Goal: Register for event/course

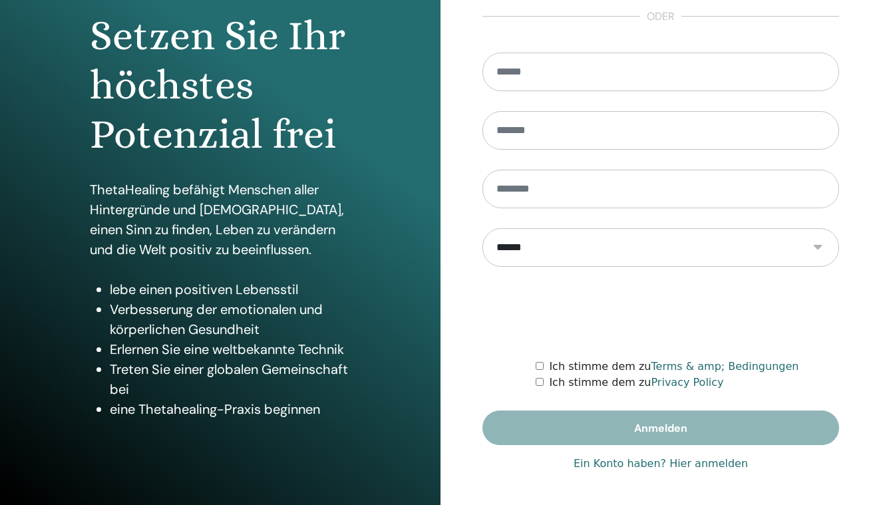
click at [688, 463] on link "Ein Konto haben? Hier anmelden" at bounding box center [661, 464] width 174 height 16
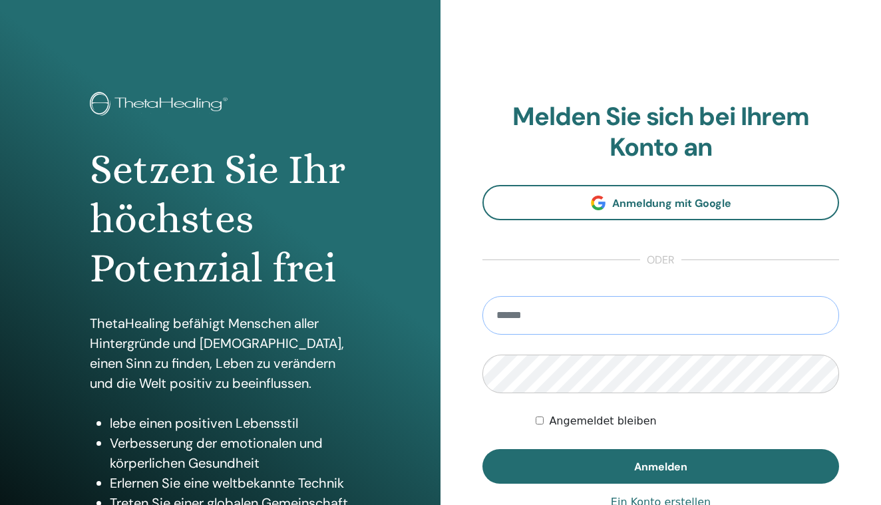
type input "**********"
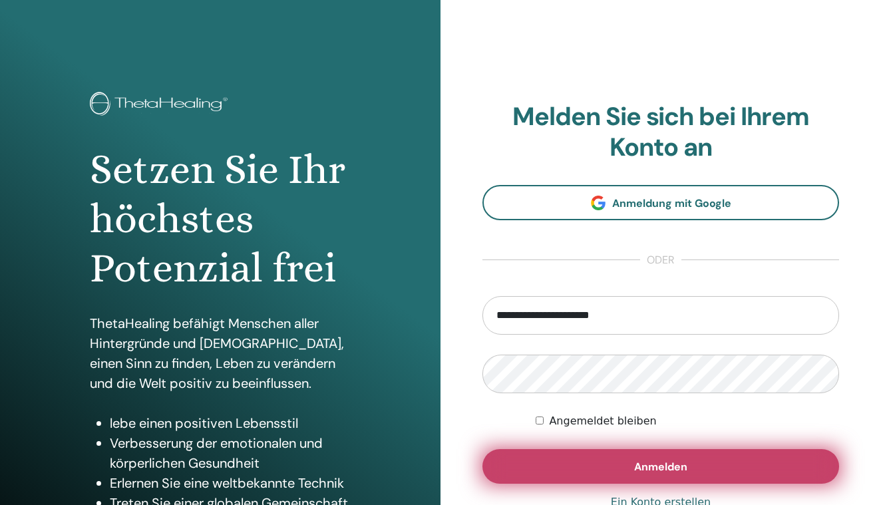
click at [603, 467] on button "Anmelden" at bounding box center [661, 466] width 357 height 35
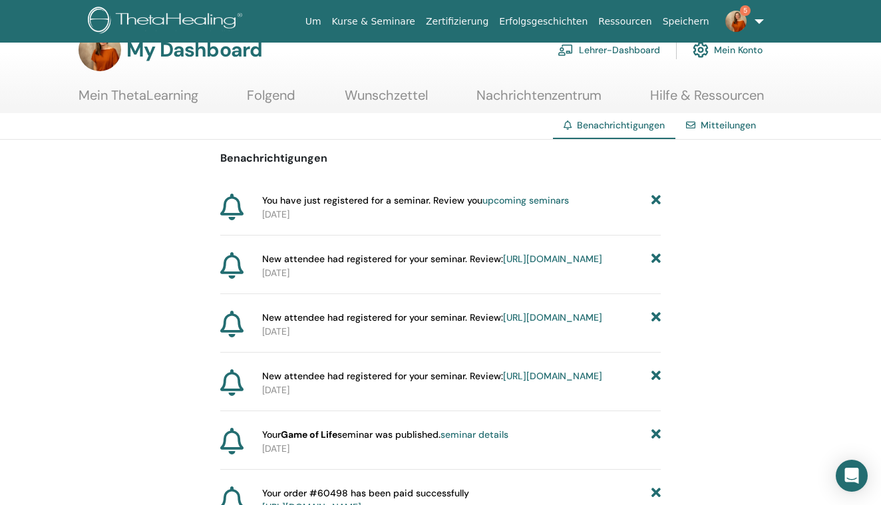
scroll to position [35, 0]
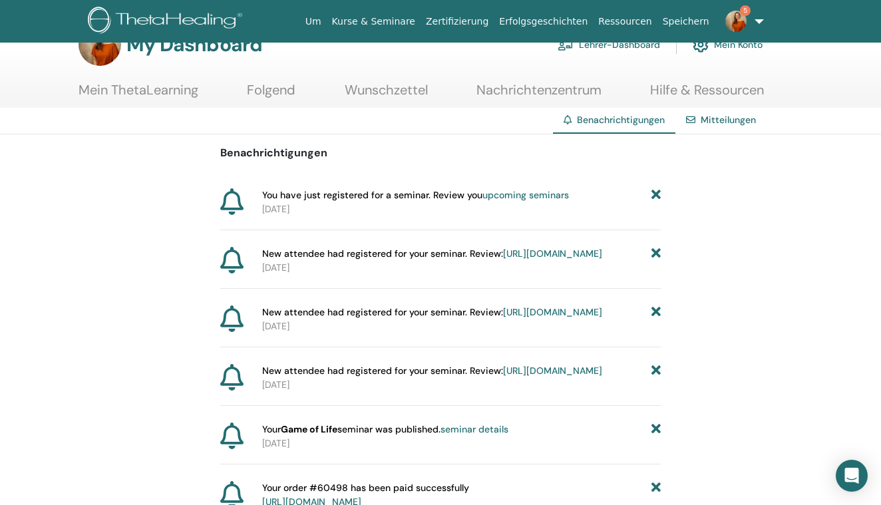
click at [541, 194] on link "upcoming seminars" at bounding box center [526, 195] width 87 height 12
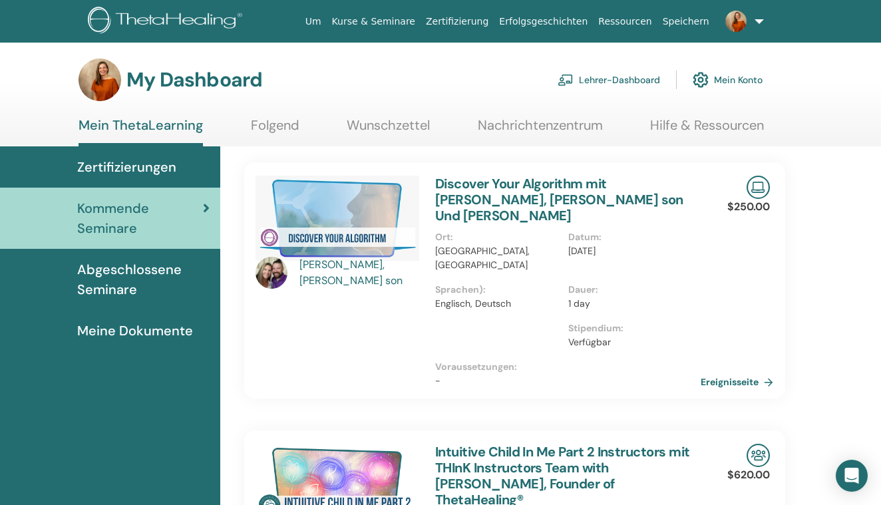
click at [599, 194] on link "Discover Your Algorithm mit Joshua Stibal, Vianna's son Und Raena Stibal" at bounding box center [559, 199] width 248 height 49
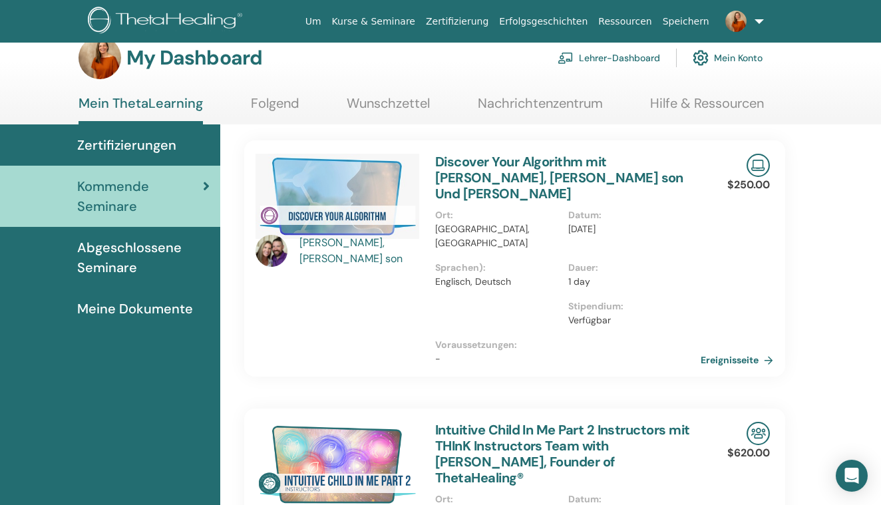
scroll to position [24, 0]
